Goal: Information Seeking & Learning: Compare options

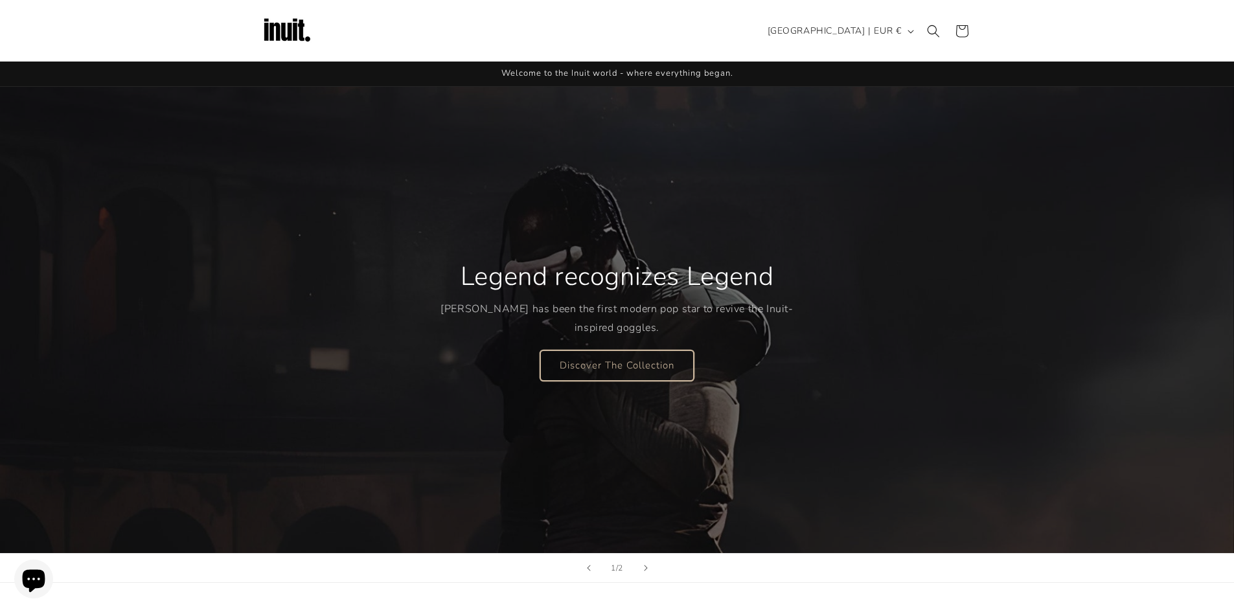
click at [593, 372] on link "Discover The Collection" at bounding box center [616, 365] width 153 height 30
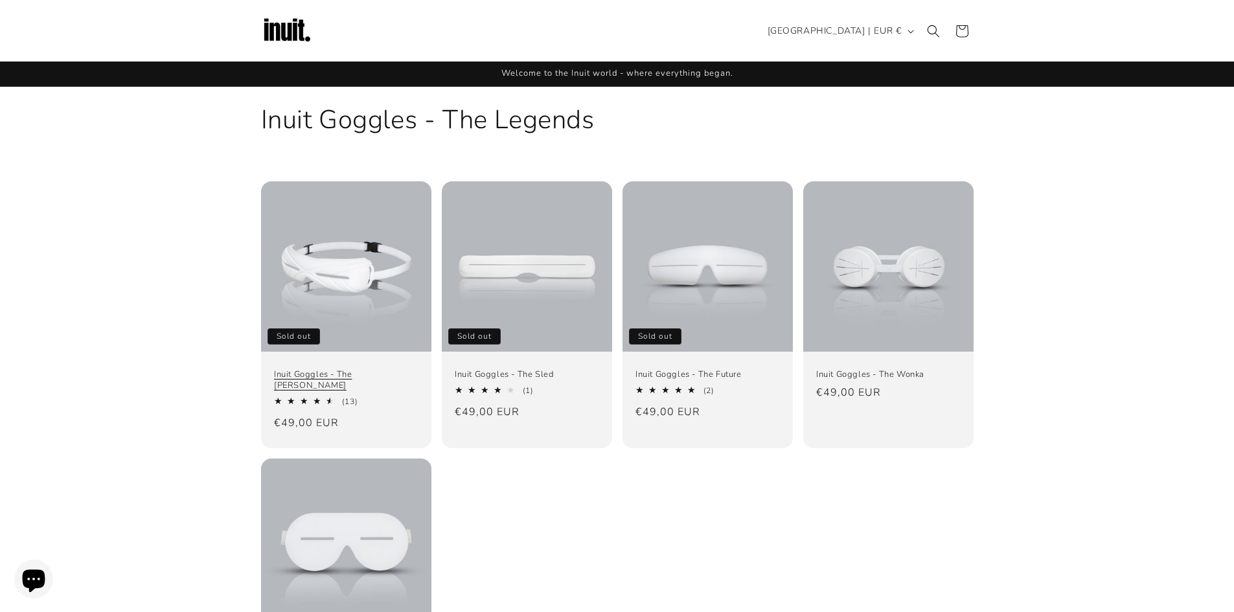
click at [394, 369] on link "Inuit Goggles - The Travis" at bounding box center [346, 380] width 144 height 22
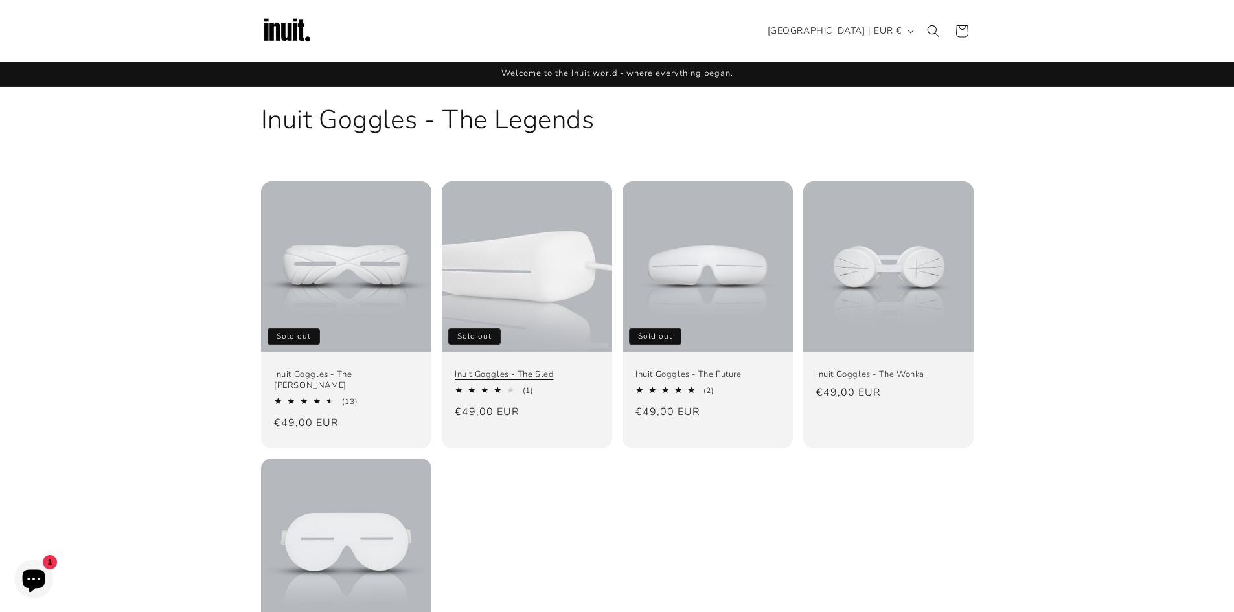
click at [516, 369] on link "Inuit Goggles - The Sled" at bounding box center [527, 374] width 144 height 11
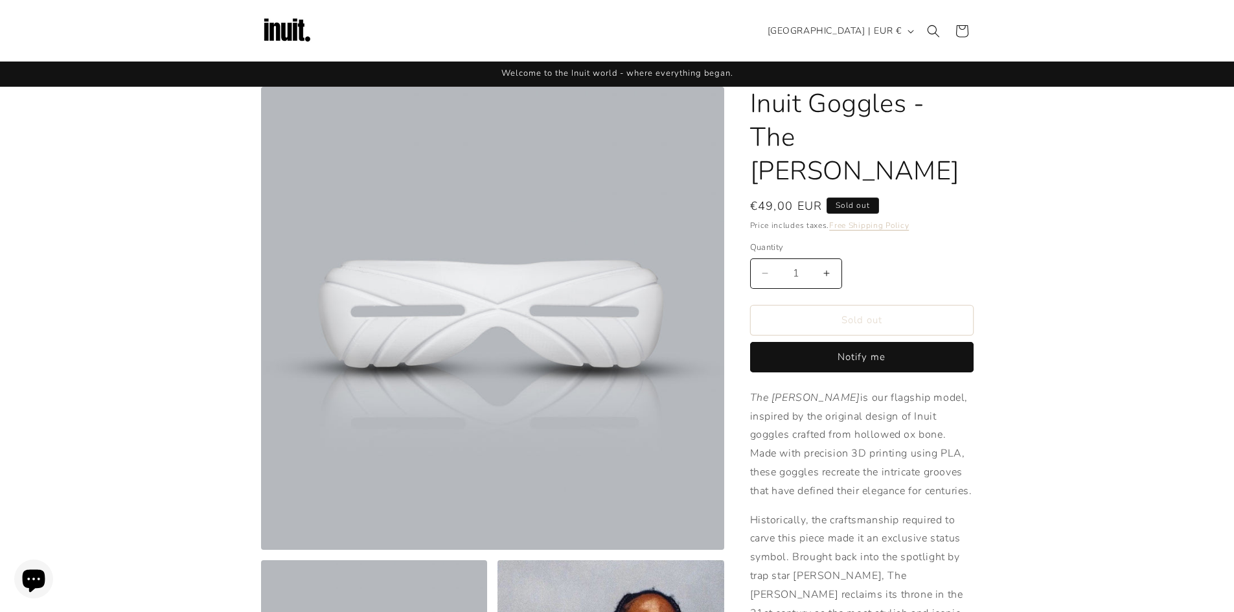
drag, startPoint x: 562, startPoint y: 325, endPoint x: 639, endPoint y: 284, distance: 86.6
click at [261, 550] on button "Open media 1 in modal" at bounding box center [261, 550] width 0 height 0
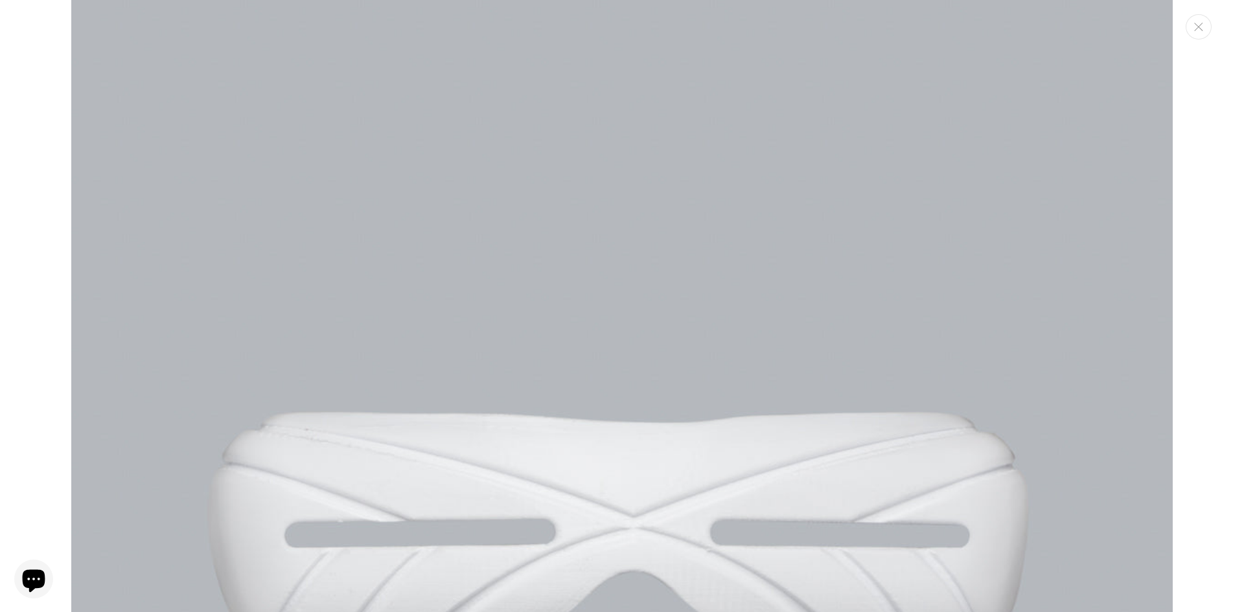
click at [553, 323] on img "Media gallery" at bounding box center [621, 550] width 1101 height 1101
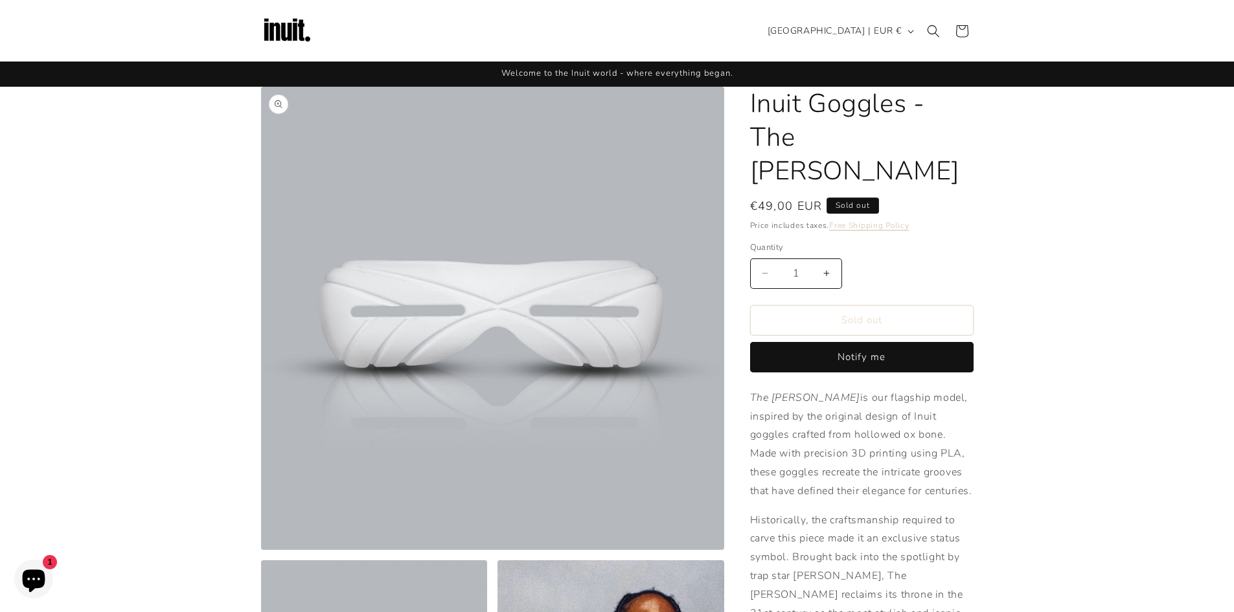
drag, startPoint x: 387, startPoint y: 324, endPoint x: 703, endPoint y: 216, distance: 333.8
click at [261, 550] on button "Open media 1 in modal" at bounding box center [261, 550] width 0 height 0
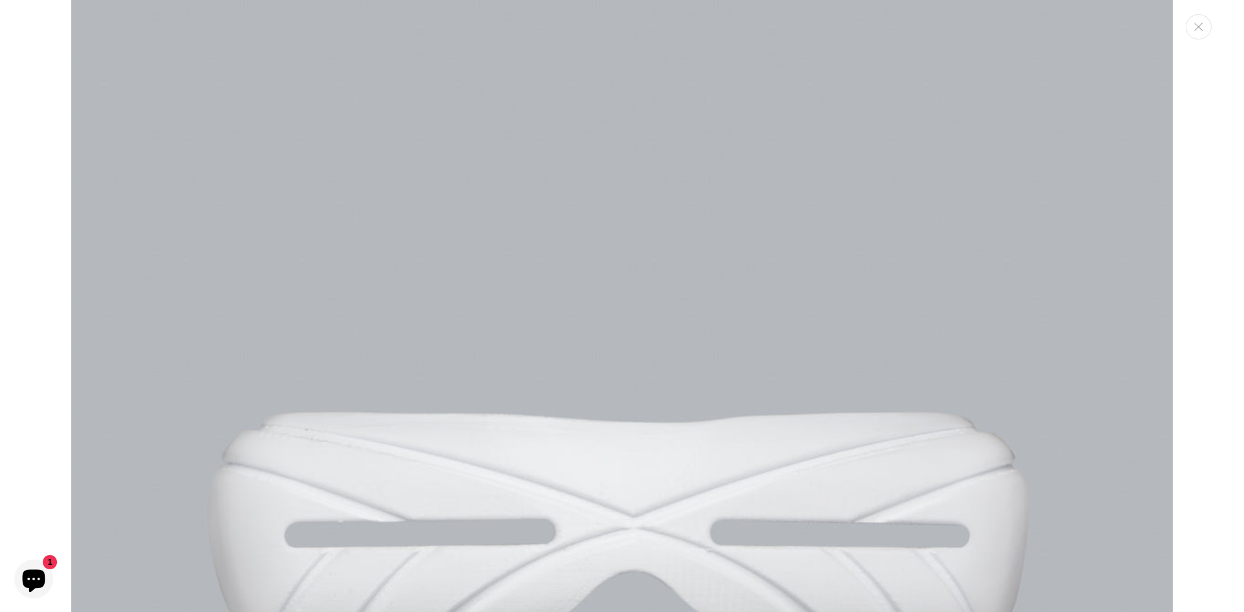
click at [612, 300] on img "Media gallery" at bounding box center [621, 550] width 1101 height 1101
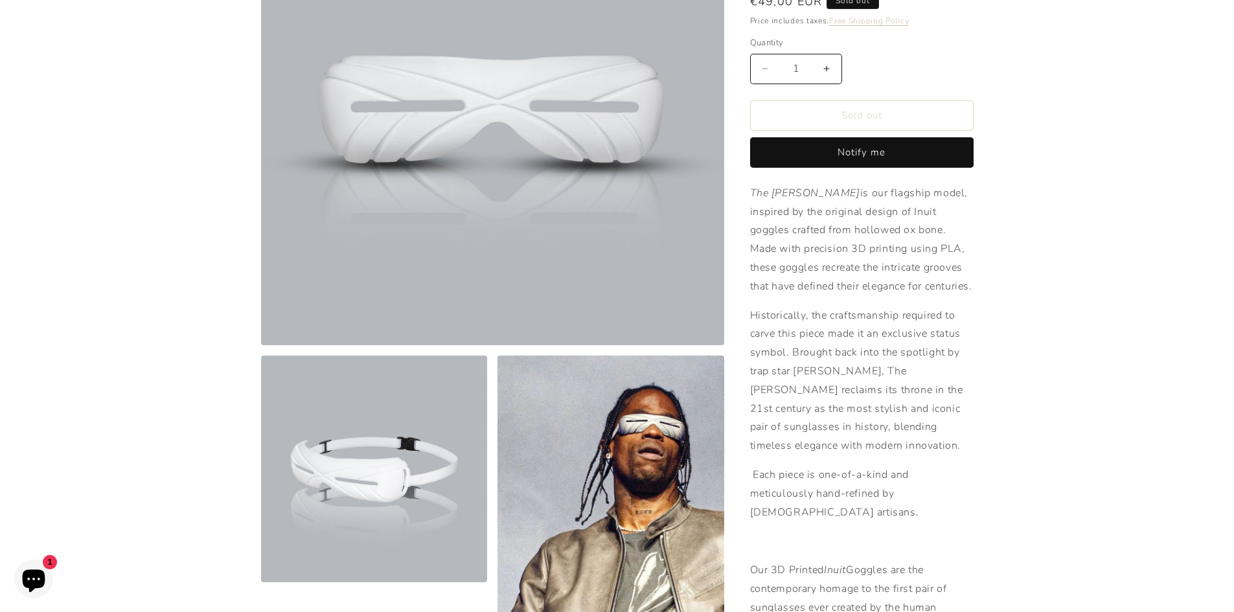
scroll to position [259, 0]
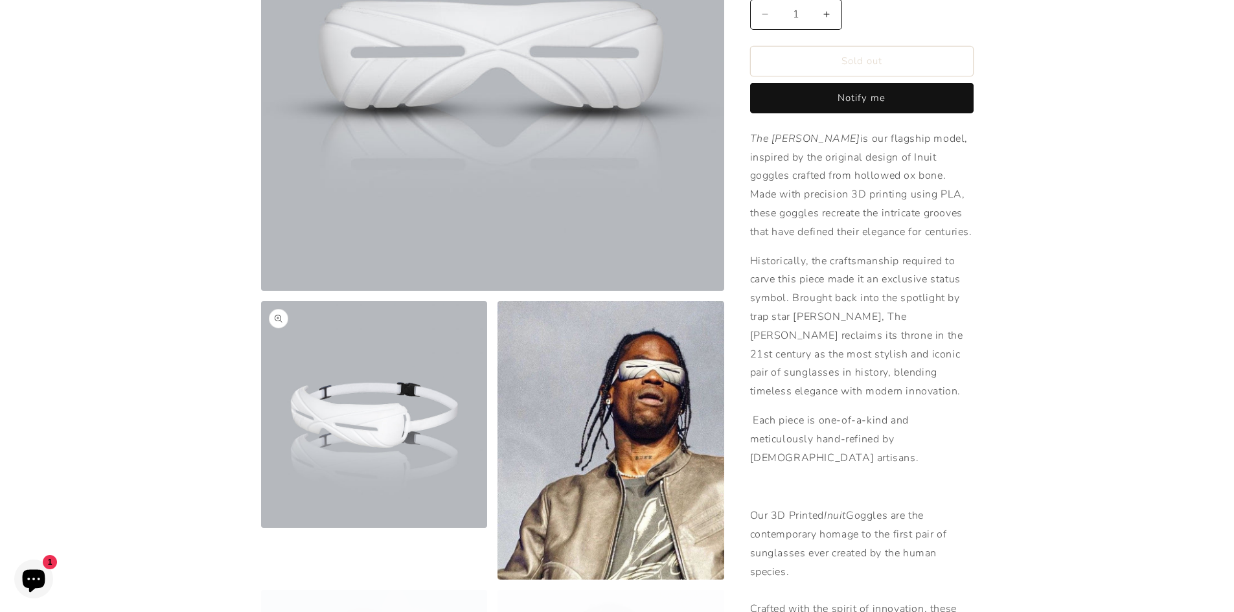
click at [261, 528] on button "Open media 2 in modal" at bounding box center [261, 528] width 0 height 0
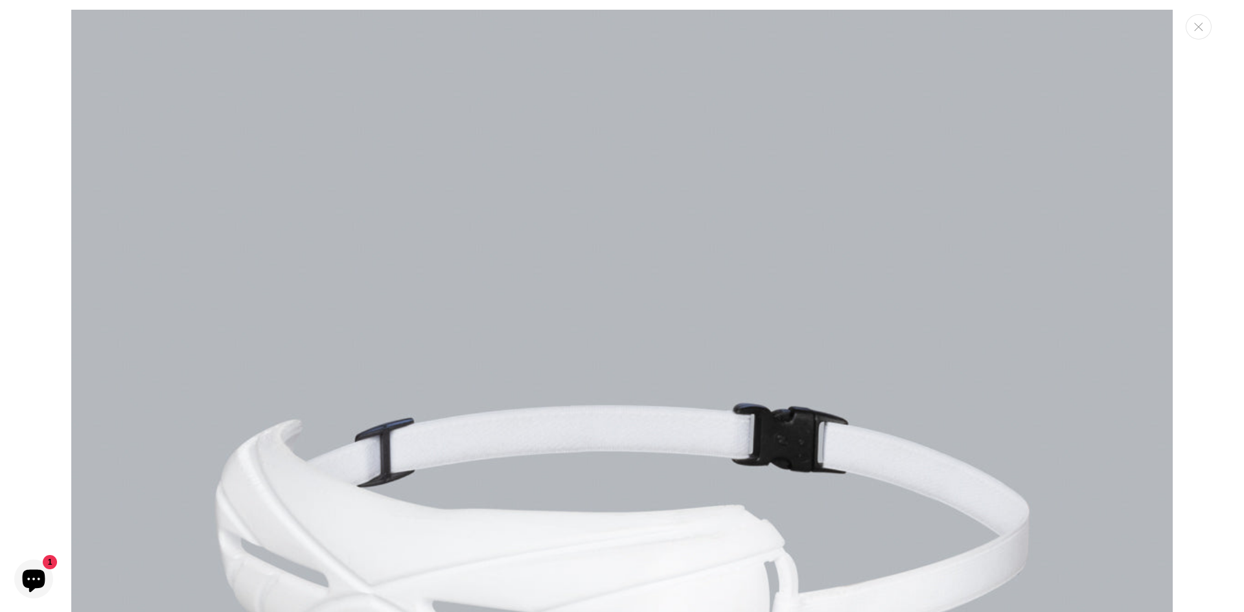
click at [425, 359] on img "Media gallery" at bounding box center [621, 560] width 1101 height 1101
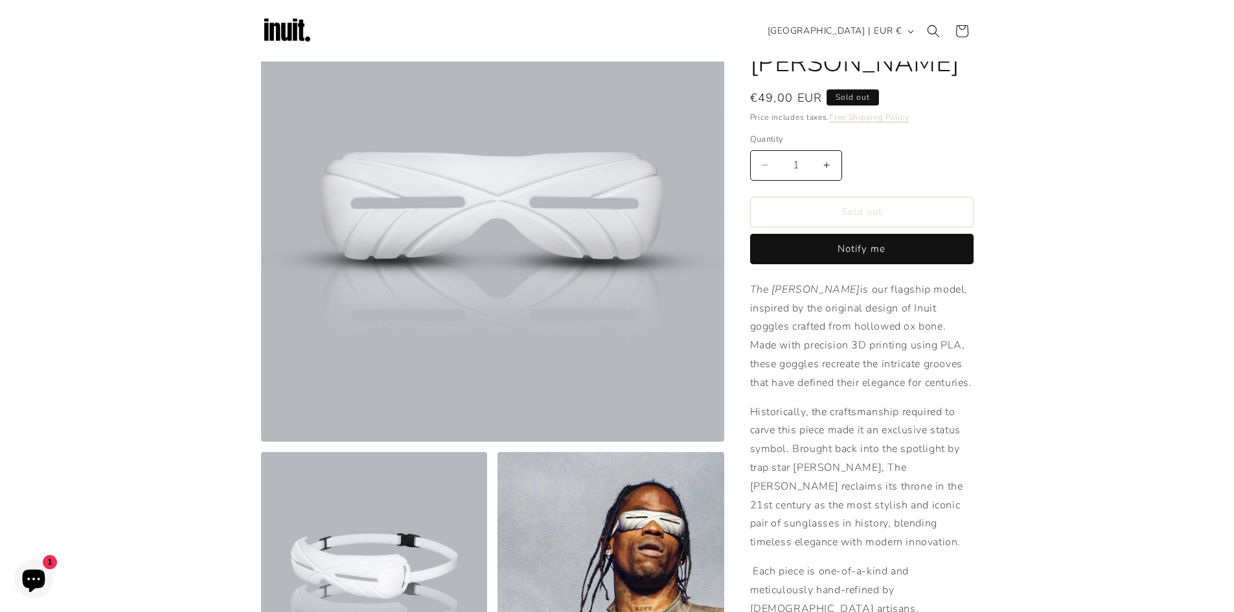
scroll to position [65, 0]
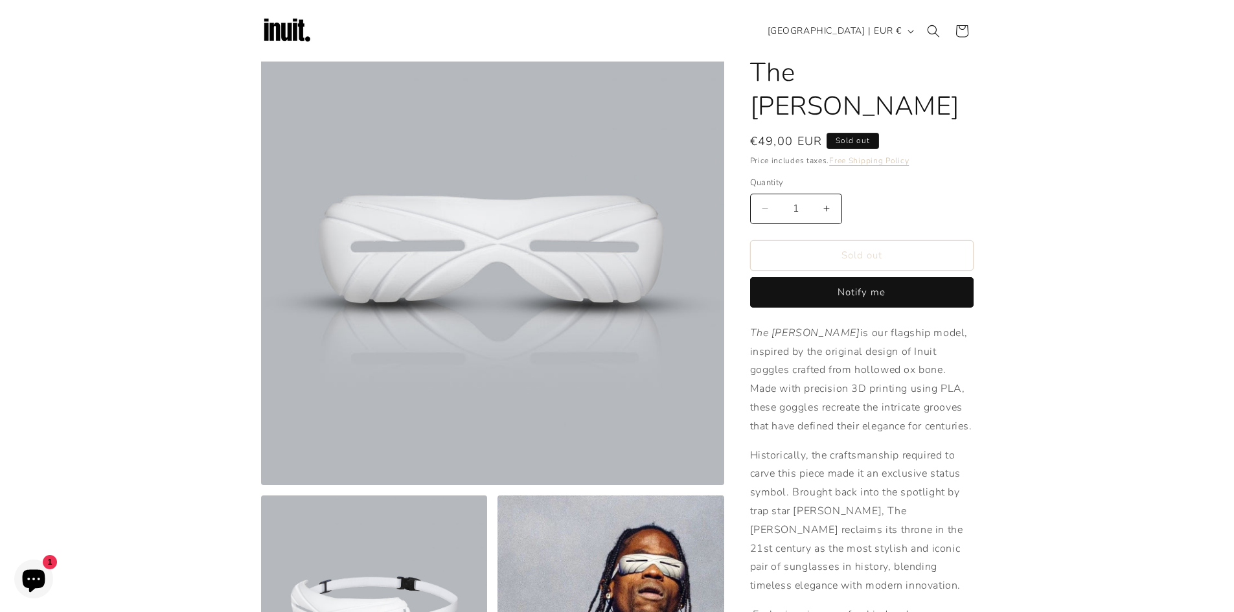
drag, startPoint x: 585, startPoint y: 183, endPoint x: 808, endPoint y: 179, distance: 222.8
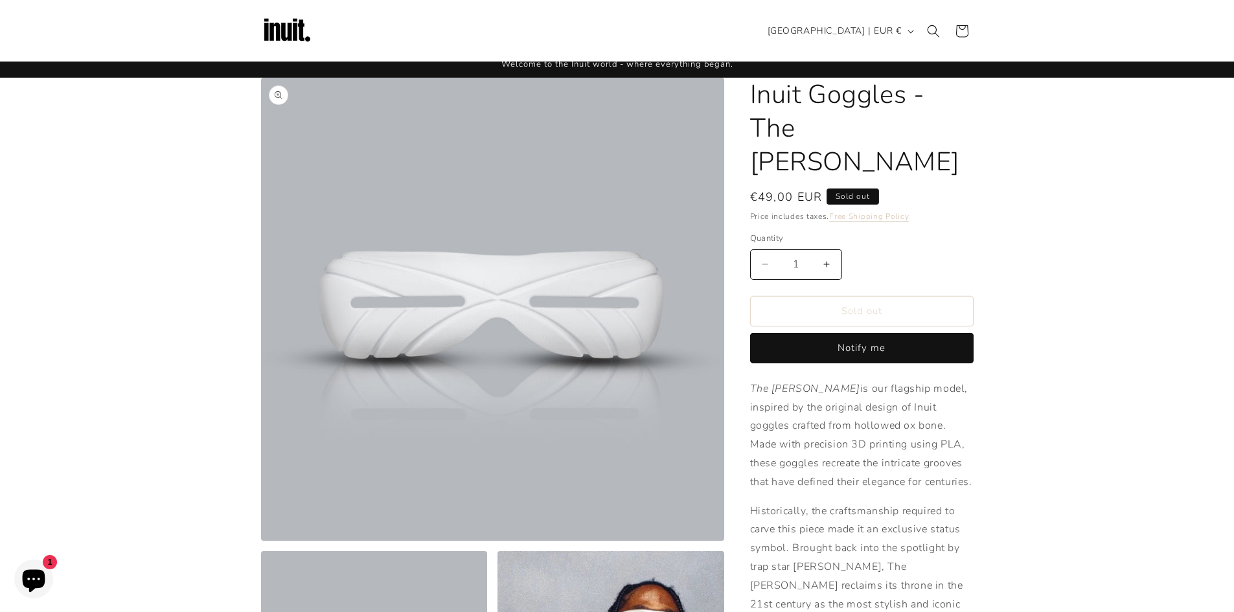
scroll to position [0, 0]
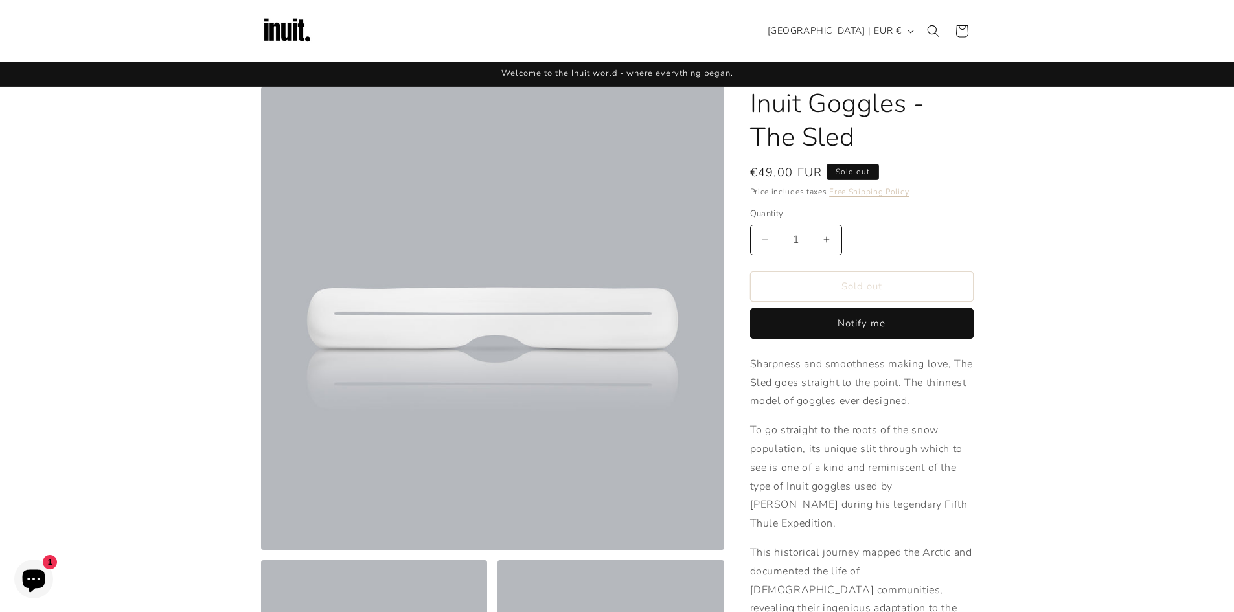
drag, startPoint x: 505, startPoint y: 383, endPoint x: 306, endPoint y: 119, distance: 330.3
click at [261, 550] on button "Open media 1 in modal" at bounding box center [261, 550] width 0 height 0
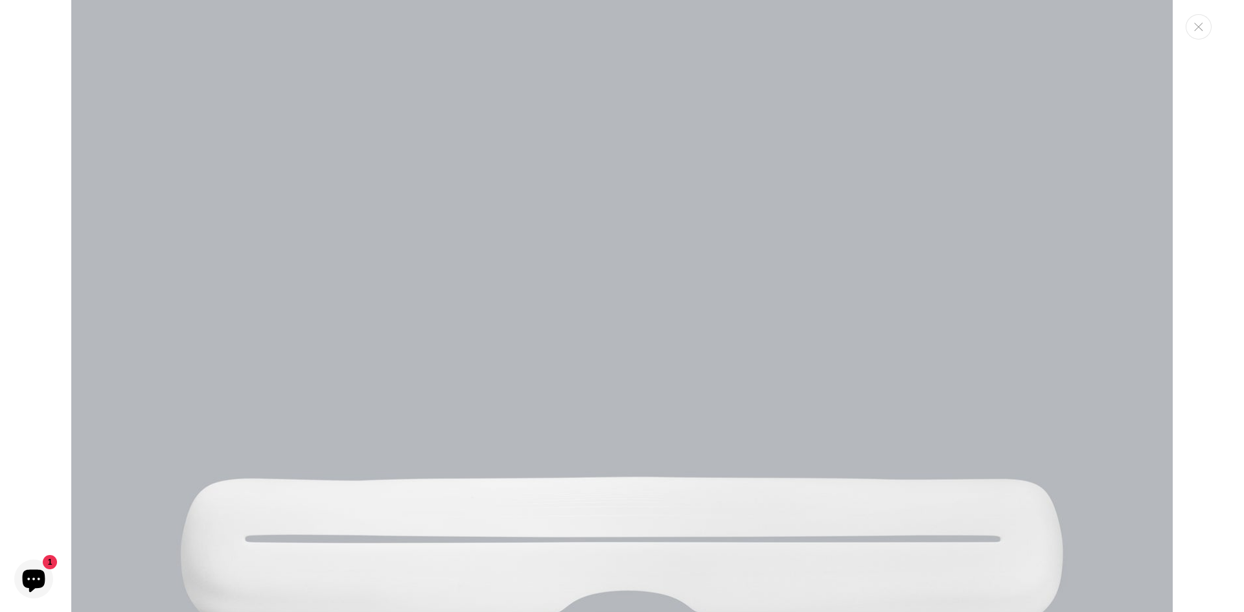
click at [640, 418] on img "Media gallery" at bounding box center [621, 550] width 1101 height 1101
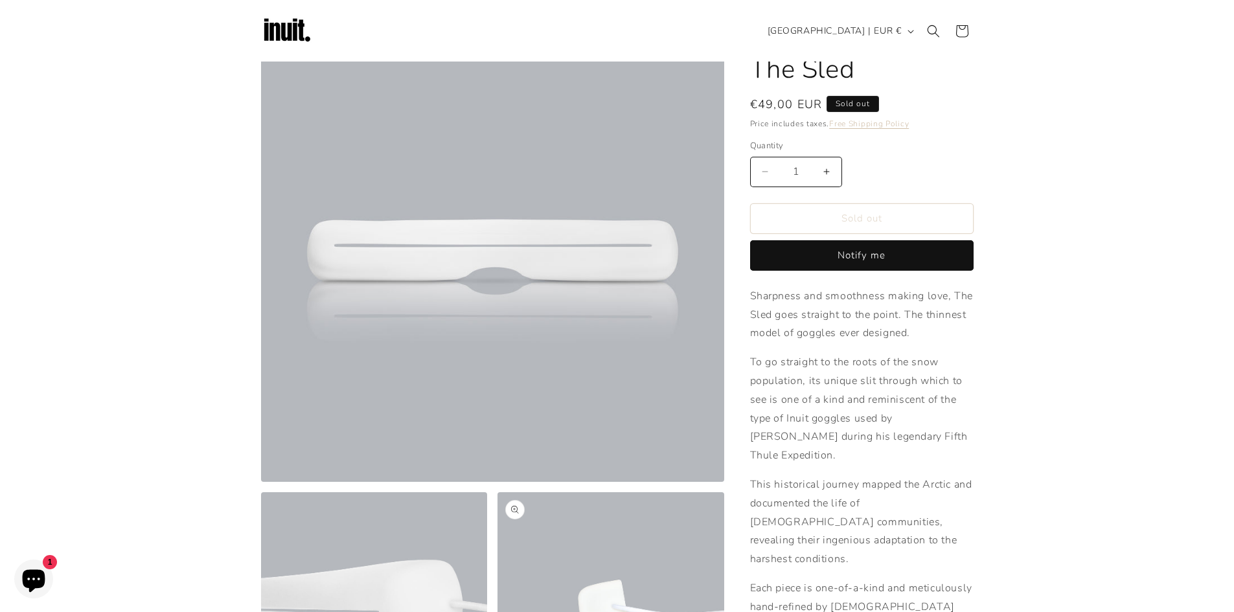
scroll to position [65, 0]
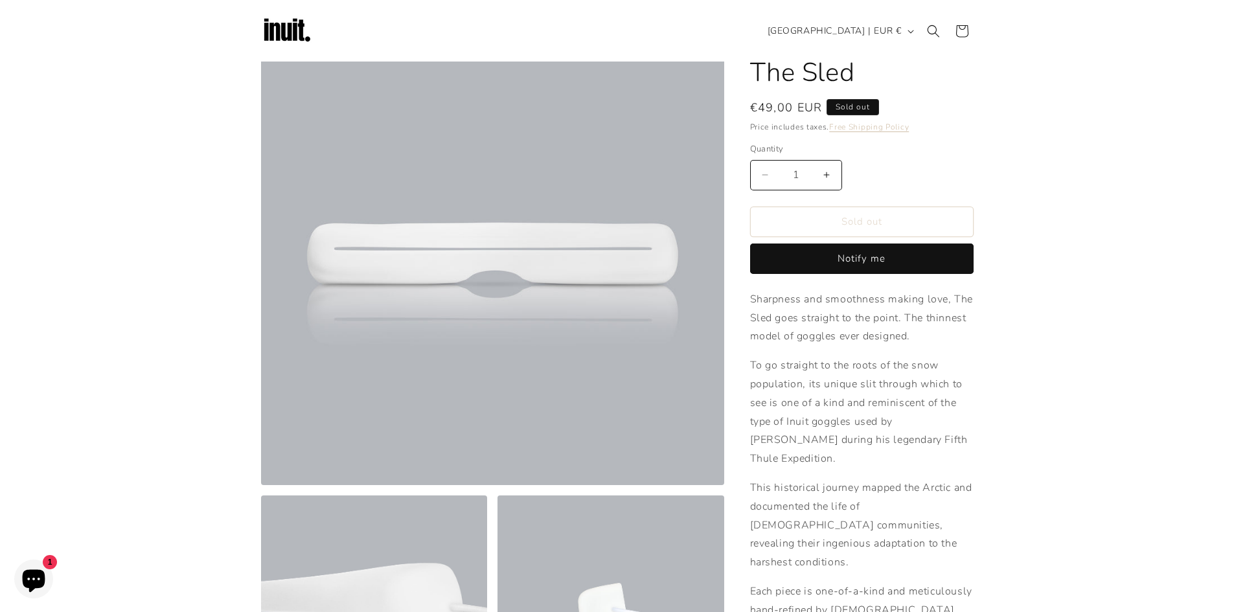
drag, startPoint x: 483, startPoint y: 295, endPoint x: 432, endPoint y: 247, distance: 69.2
click at [261, 485] on button "Open media 1 in modal" at bounding box center [261, 485] width 0 height 0
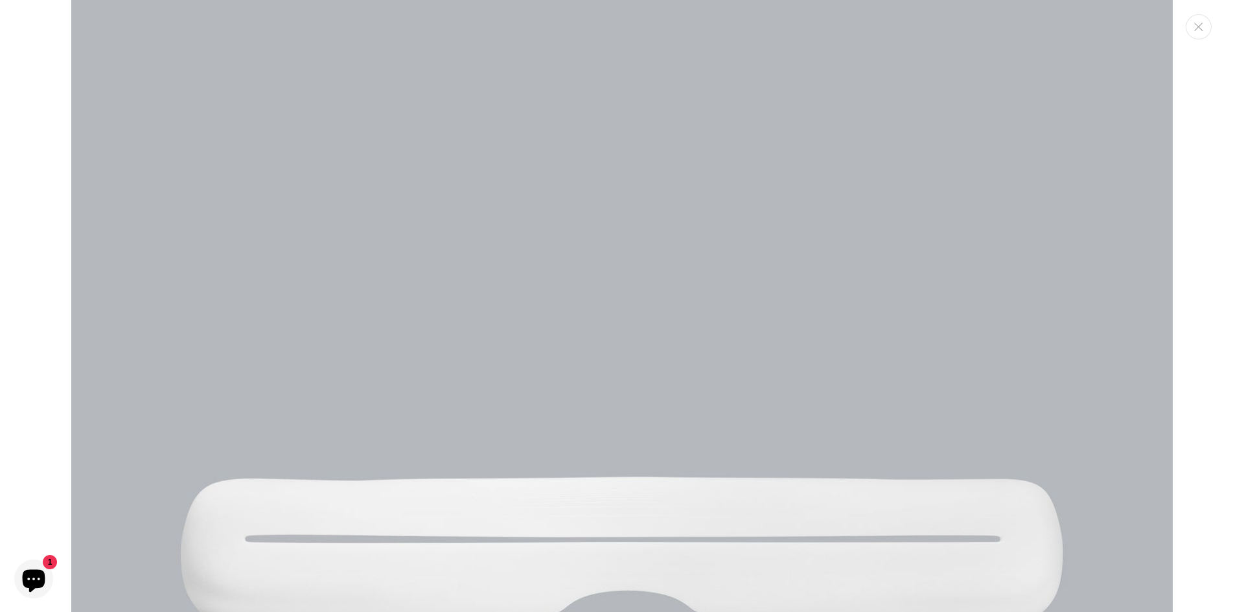
click at [433, 247] on img "Media gallery" at bounding box center [621, 550] width 1101 height 1101
